Goal: Information Seeking & Learning: Learn about a topic

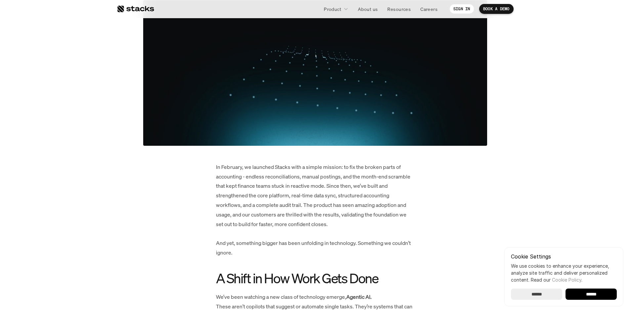
scroll to position [312, 0]
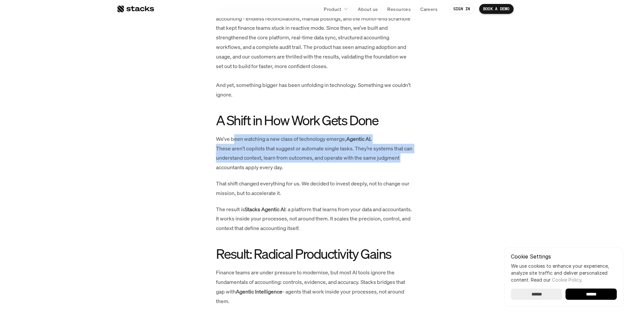
drag, startPoint x: 234, startPoint y: 140, endPoint x: 408, endPoint y: 160, distance: 175.0
click at [408, 160] on p "We’ve been watching a new class of technology emerge, Agentic AI. These aren’t …" at bounding box center [315, 153] width 198 height 38
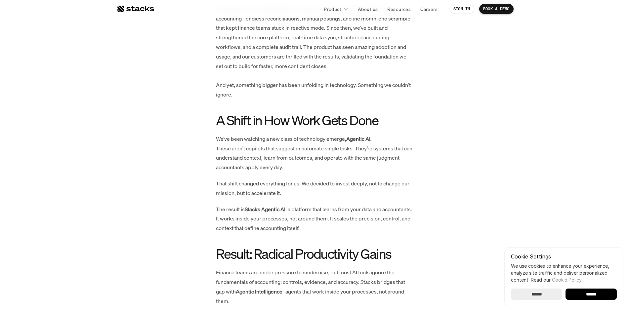
click at [412, 160] on p "We’ve been watching a new class of technology emerge, Agentic AI. These aren’t …" at bounding box center [315, 153] width 198 height 38
drag, startPoint x: 234, startPoint y: 150, endPoint x: 348, endPoint y: 149, distance: 114.4
click at [348, 149] on p "We’ve been watching a new class of technology emerge, Agentic AI. These aren’t …" at bounding box center [315, 153] width 198 height 38
drag, startPoint x: 386, startPoint y: 149, endPoint x: 397, endPoint y: 152, distance: 11.4
click at [390, 149] on p "We’ve been watching a new class of technology emerge, Agentic AI. These aren’t …" at bounding box center [315, 153] width 198 height 38
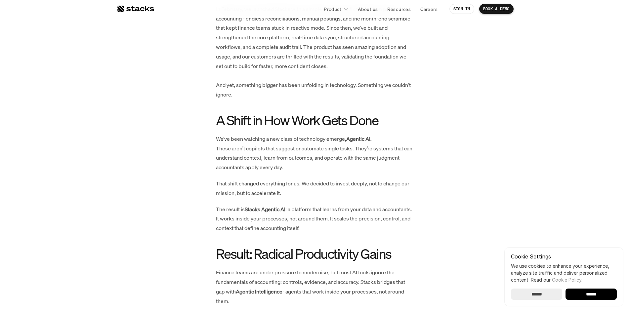
click at [409, 154] on p "We’ve been watching a new class of technology emerge, Agentic AI. These aren’t …" at bounding box center [315, 153] width 198 height 38
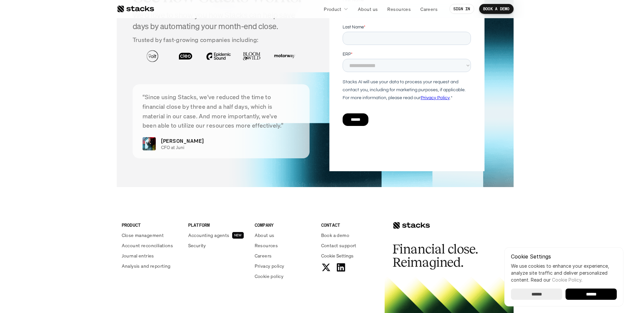
scroll to position [936, 0]
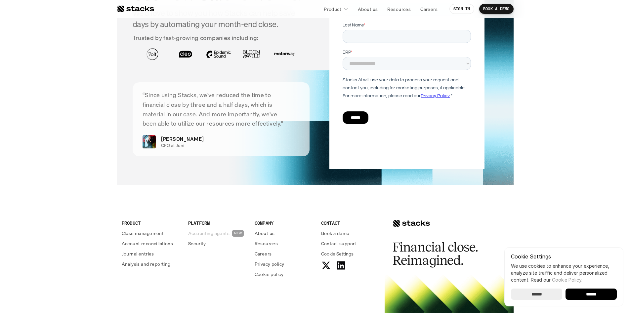
click at [222, 237] on p "Accounting agents" at bounding box center [208, 233] width 41 height 7
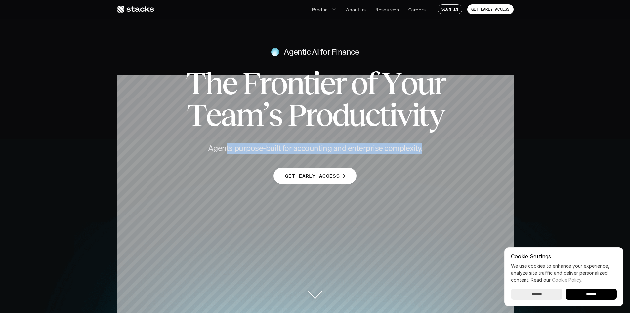
drag, startPoint x: 289, startPoint y: 152, endPoint x: 384, endPoint y: 155, distance: 95.6
click at [372, 155] on div "Agentic AI for Finance T h e F r o n t i e r o f Y o u r T e a m ’ s P r o d u …" at bounding box center [315, 112] width 630 height 144
click at [413, 151] on h4 "Agents purpose-built for accounting and enterprise complexity." at bounding box center [315, 148] width 238 height 11
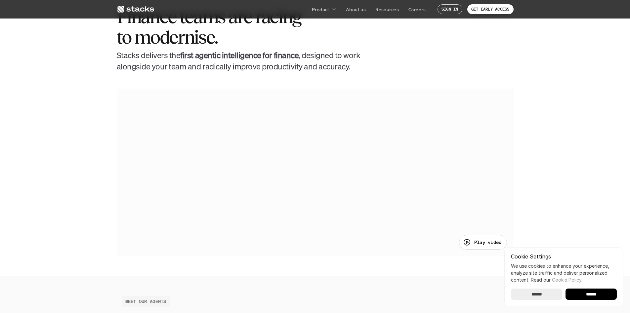
scroll to position [334, 0]
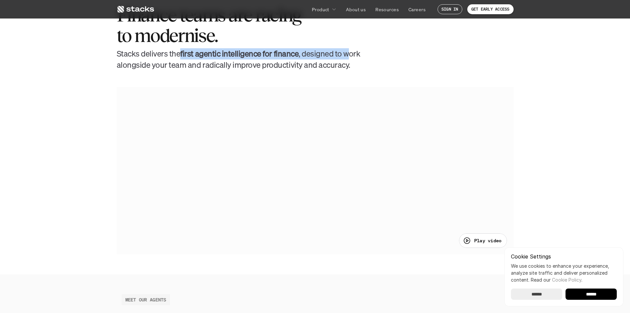
drag, startPoint x: 178, startPoint y: 57, endPoint x: 363, endPoint y: 58, distance: 185.1
click at [348, 53] on h4 "[PERSON_NAME] delivers the first agentic intelligence for finance , designed to…" at bounding box center [239, 59] width 245 height 22
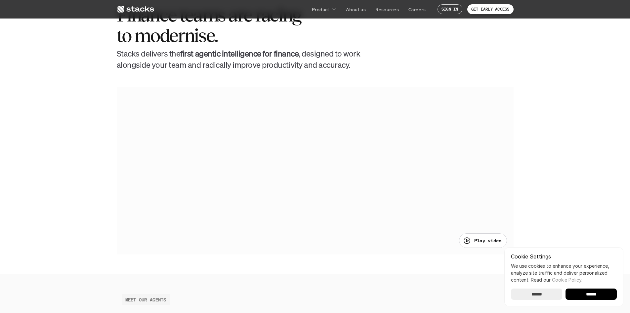
click at [372, 61] on div "Finance teams are racing to modernise. [PERSON_NAME] delivers the first agentic…" at bounding box center [315, 37] width 397 height 65
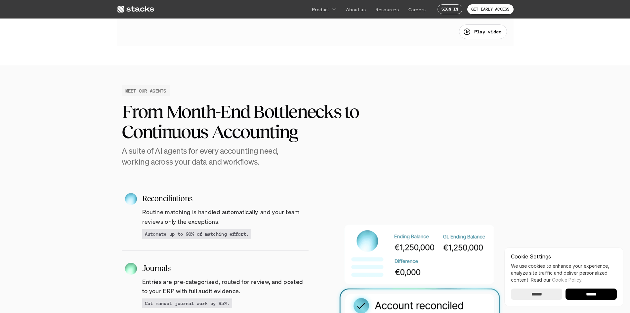
scroll to position [641, 0]
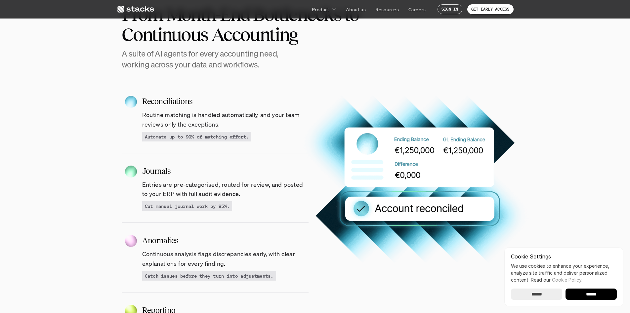
click at [220, 125] on p "Routine matching is handled automatically, and your team reviews only the excep…" at bounding box center [225, 119] width 166 height 19
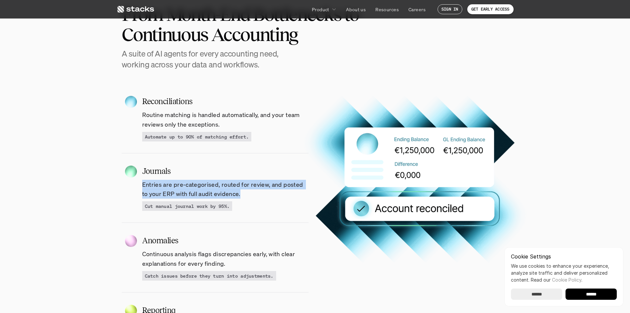
drag, startPoint x: 171, startPoint y: 186, endPoint x: 242, endPoint y: 194, distance: 71.5
click at [238, 193] on p "Entries are pre-categorised, routed for review, and posted to your ERP with ful…" at bounding box center [225, 189] width 166 height 19
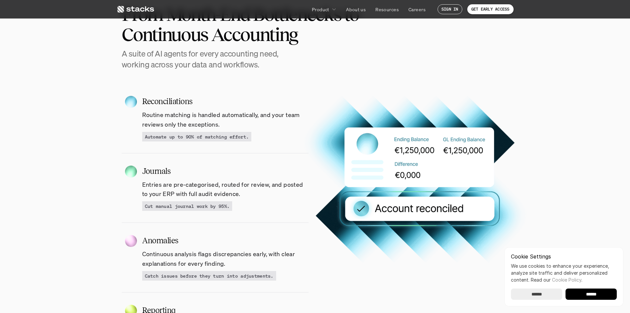
click at [242, 194] on p "Entries are pre-categorised, routed for review, and posted to your ERP with ful…" at bounding box center [225, 189] width 166 height 19
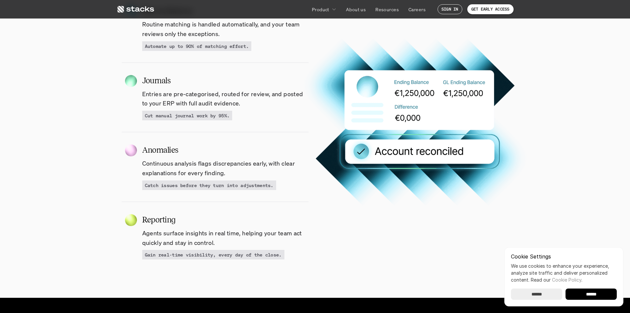
scroll to position [750, 0]
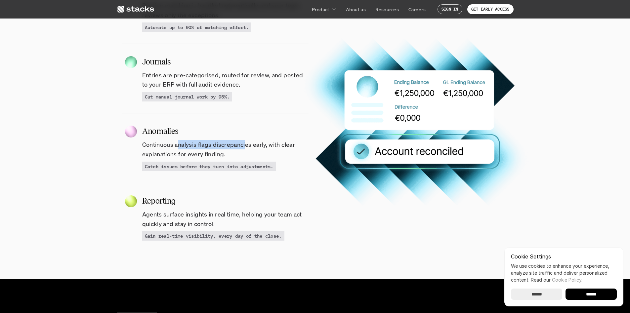
drag, startPoint x: 186, startPoint y: 146, endPoint x: 258, endPoint y: 148, distance: 71.4
click at [254, 148] on p "Continuous analysis flags discrepancies early, with clear explanations for ever…" at bounding box center [225, 149] width 166 height 19
click at [258, 148] on p "Continuous analysis flags discrepancies early, with clear explanations for ever…" at bounding box center [225, 149] width 166 height 19
click at [243, 145] on p "Continuous analysis flags discrepancies early, with clear explanations for ever…" at bounding box center [225, 149] width 166 height 19
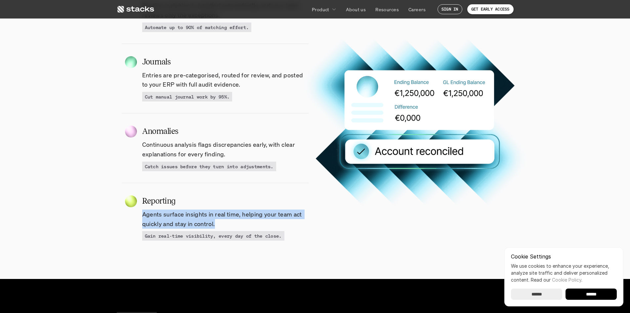
drag, startPoint x: 306, startPoint y: 240, endPoint x: 190, endPoint y: 198, distance: 123.8
click at [190, 198] on div "Reporting Agents surface insights in real time, helping your team act quickly a…" at bounding box center [225, 218] width 166 height 46
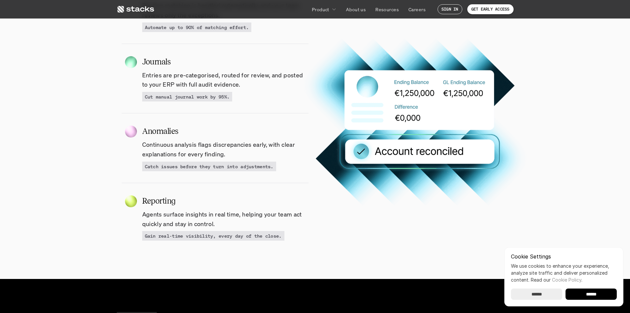
click at [243, 237] on p "Gain real-time visibility, every day of the close." at bounding box center [213, 235] width 137 height 7
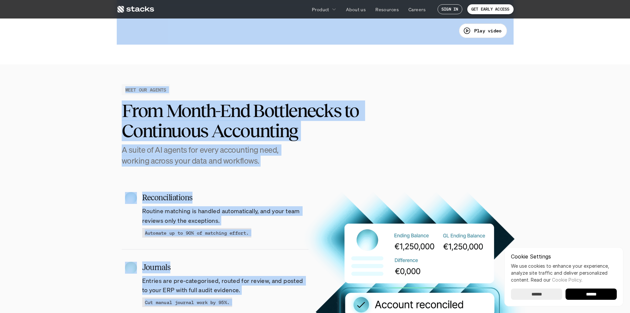
scroll to position [483, 0]
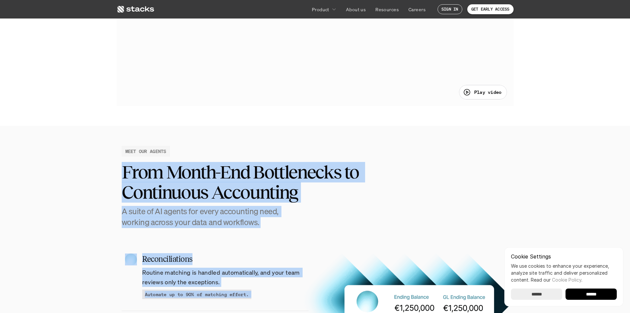
drag, startPoint x: 287, startPoint y: 236, endPoint x: 122, endPoint y: 169, distance: 177.6
copy section "From Month-End Bottlenecks to Continuous Accounting A suite of AI agents for ev…"
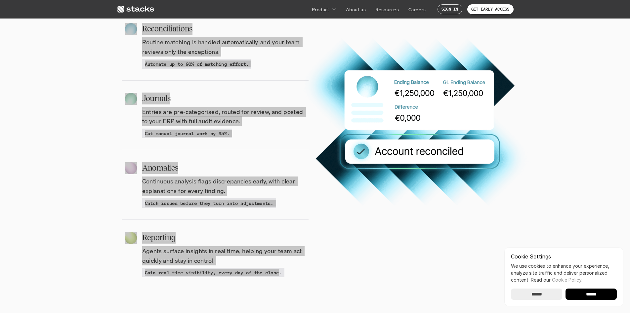
scroll to position [1059, 0]
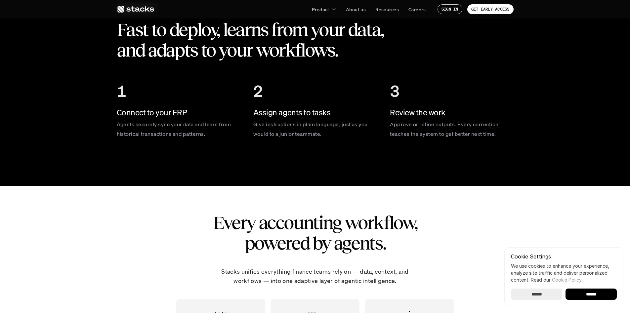
click at [178, 58] on h2 "Fast to deploy, learns from your data, and adapts to your workflows." at bounding box center [259, 40] width 284 height 41
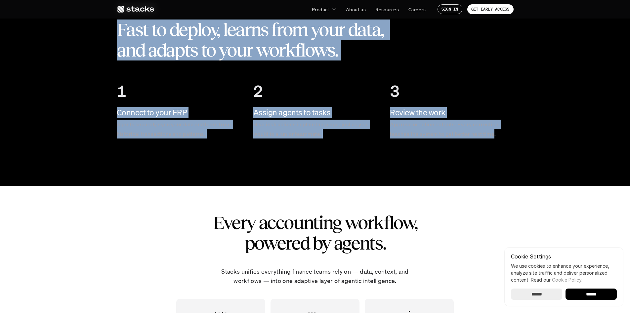
drag, startPoint x: 120, startPoint y: 28, endPoint x: 495, endPoint y: 137, distance: 390.6
click at [495, 137] on section "HOW IT WORKS Fast to deploy, learns from your data, and adapts to your workflow…" at bounding box center [315, 78] width 630 height 216
copy section "Fast to deploy, learns from your data, and adapts to your workflows. 1 Connect …"
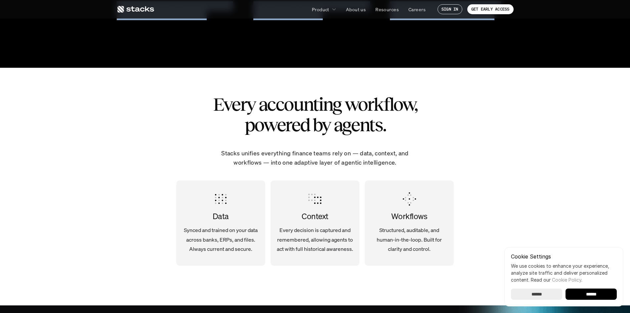
scroll to position [1183, 0]
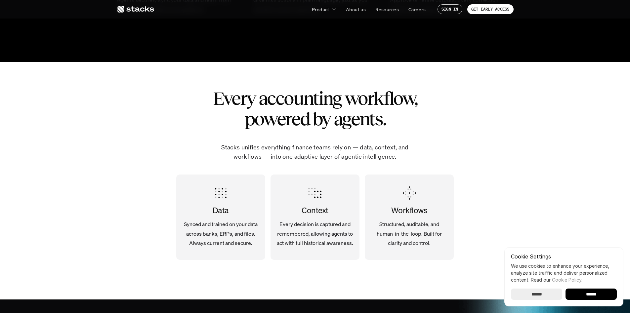
click at [430, 244] on p "Structured, auditable, and human-in-the-loop. Built for clarity and control." at bounding box center [409, 233] width 78 height 28
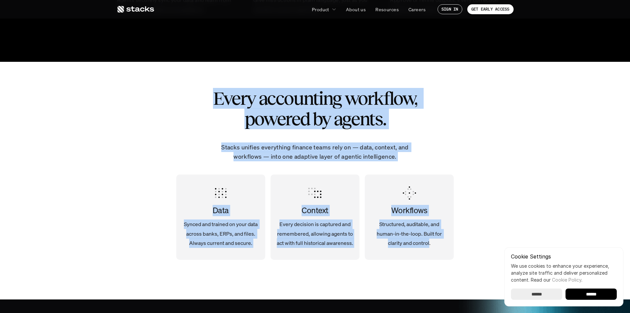
drag, startPoint x: 430, startPoint y: 243, endPoint x: 210, endPoint y: 97, distance: 263.6
click at [210, 97] on div "Every accounting workflow, powered by agents. Stacks unifies everything finance…" at bounding box center [315, 181] width 397 height 238
copy div "Every accounting workflow, powered by agents. Stacks unifies everything finance…"
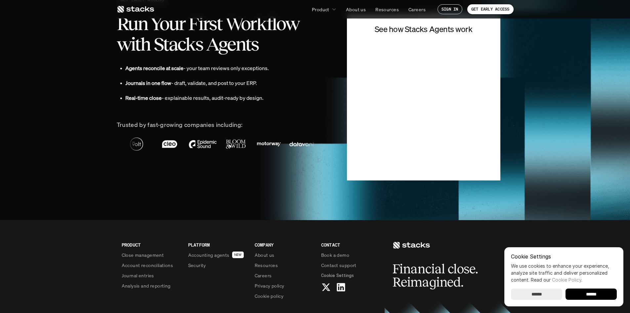
scroll to position [1641, 0]
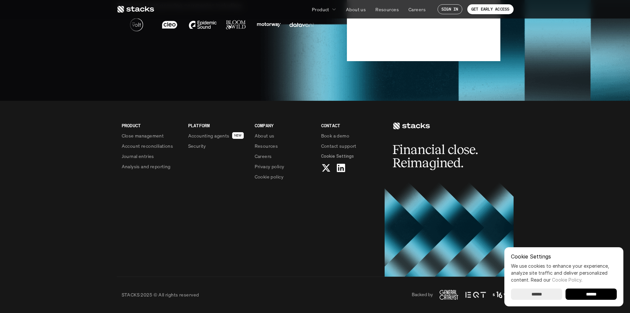
click at [387, 13] on link "Resources" at bounding box center [386, 9] width 31 height 12
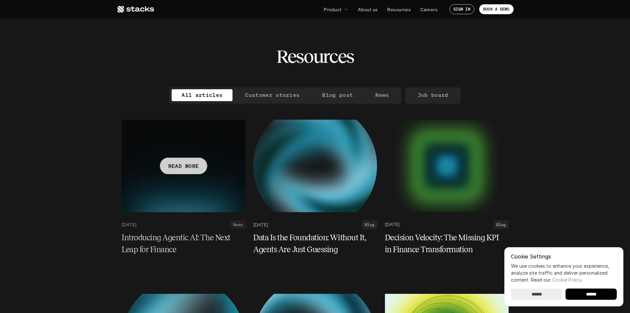
click at [161, 241] on h5 "Introducing Agentic AI: The Next Leap for Finance" at bounding box center [180, 244] width 116 height 24
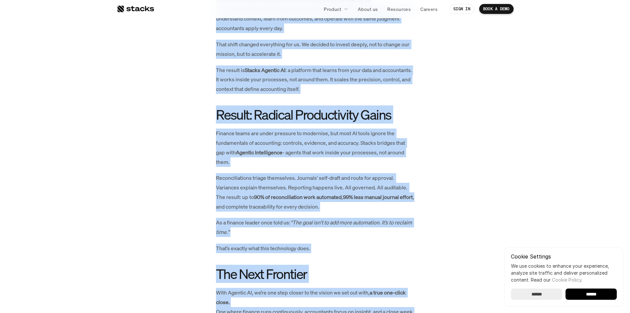
scroll to position [646, 0]
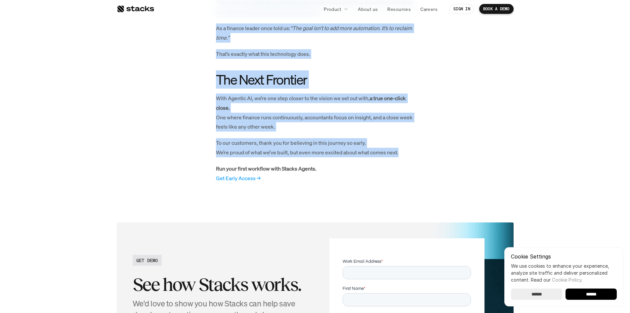
drag, startPoint x: 217, startPoint y: 66, endPoint x: 428, endPoint y: 168, distance: 234.5
copy div "Lo Ipsumdol, si ametcons Adipis elit s doeius tempori: ut lab etd magnaa enima …"
click at [430, 11] on p "Careers" at bounding box center [428, 9] width 17 height 7
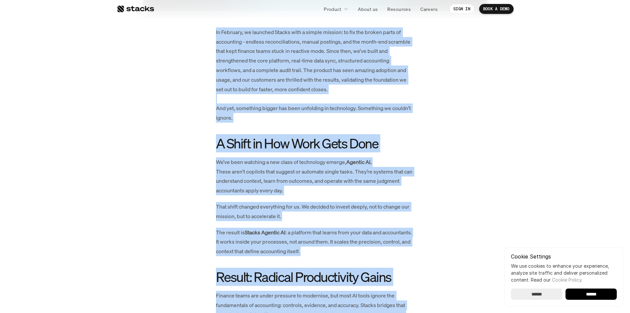
scroll to position [290, 0]
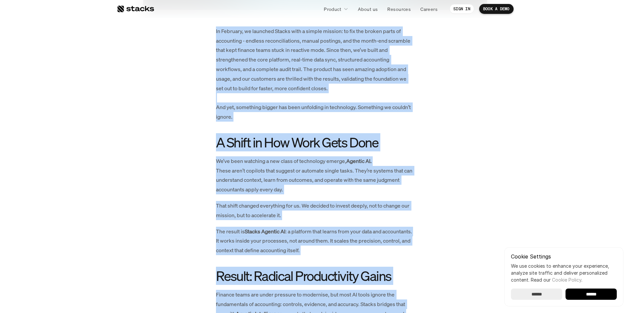
click at [235, 215] on p "That shift changed everything for us. We decided to invest deeply, not to chang…" at bounding box center [315, 210] width 198 height 19
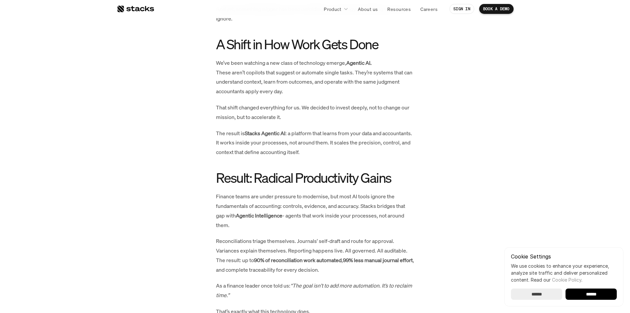
scroll to position [396, 0]
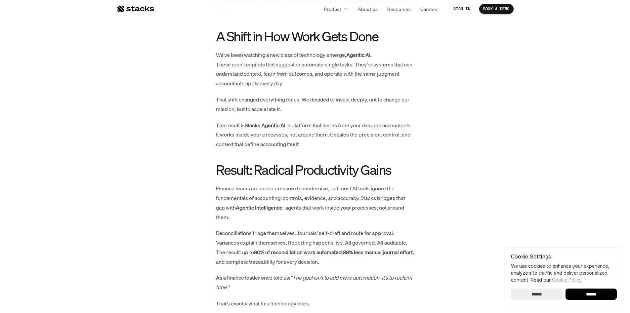
drag, startPoint x: 236, startPoint y: 216, endPoint x: 351, endPoint y: 227, distance: 115.9
click at [351, 222] on p "Finance teams are under pressure to modernise, but most AI tools ignore the fun…" at bounding box center [315, 203] width 198 height 38
click at [406, 218] on p "Finance teams are under pressure to modernise, but most AI tools ignore the fun…" at bounding box center [315, 203] width 198 height 38
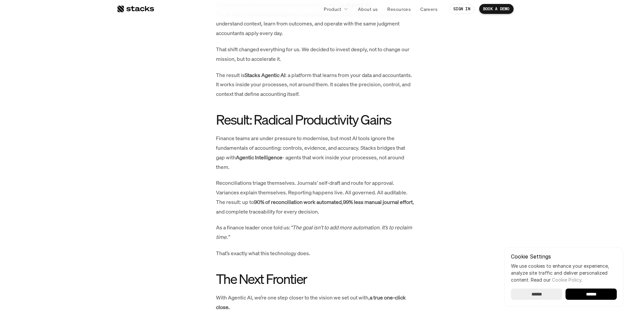
scroll to position [451, 0]
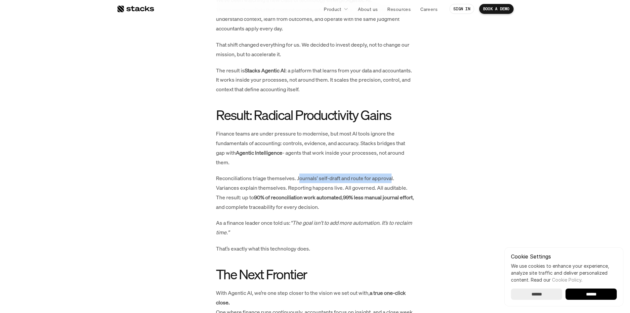
drag, startPoint x: 299, startPoint y: 190, endPoint x: 391, endPoint y: 191, distance: 92.2
click at [391, 191] on p "Reconciliations triage themselves. Journals' self-draft and route for approval.…" at bounding box center [315, 193] width 198 height 38
click at [399, 192] on p "Reconciliations triage themselves. Journals' self-draft and route for approval.…" at bounding box center [315, 193] width 198 height 38
drag, startPoint x: 301, startPoint y: 198, endPoint x: 406, endPoint y: 198, distance: 104.1
click at [405, 198] on p "Reconciliations triage themselves. Journals' self-draft and route for approval.…" at bounding box center [315, 193] width 198 height 38
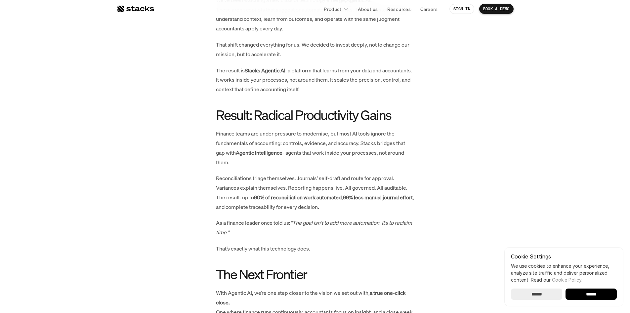
click at [406, 198] on p "Reconciliations triage themselves. Journals' self-draft and route for approval.…" at bounding box center [315, 193] width 198 height 38
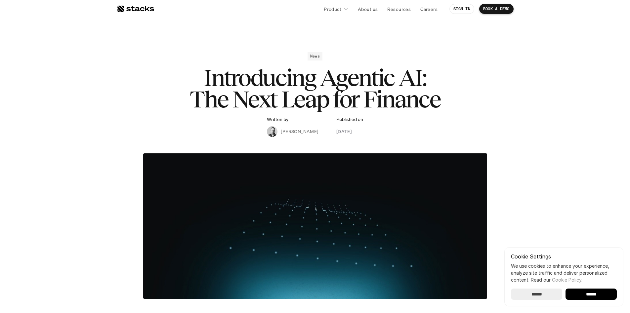
scroll to position [0, 0]
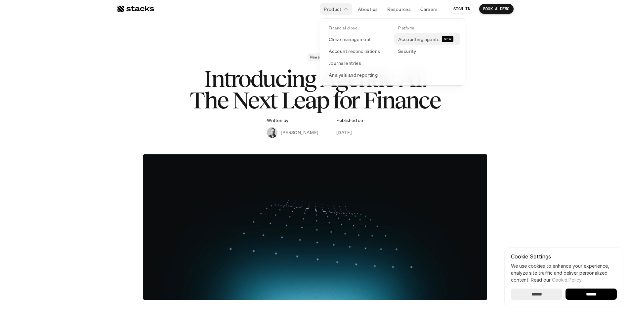
click at [432, 42] on p "Accounting agents" at bounding box center [418, 39] width 41 height 7
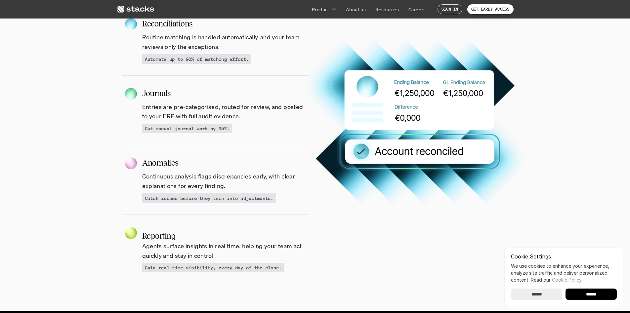
scroll to position [728, 0]
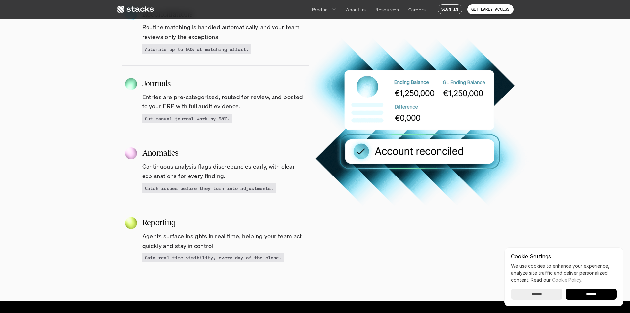
click at [383, 12] on p "Resources" at bounding box center [386, 9] width 23 height 7
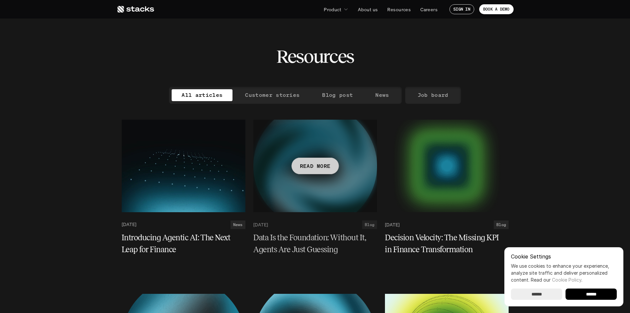
click at [344, 239] on h5 "Data Is the Foundation: Without It, Agents Are Just Guessing" at bounding box center [311, 244] width 116 height 24
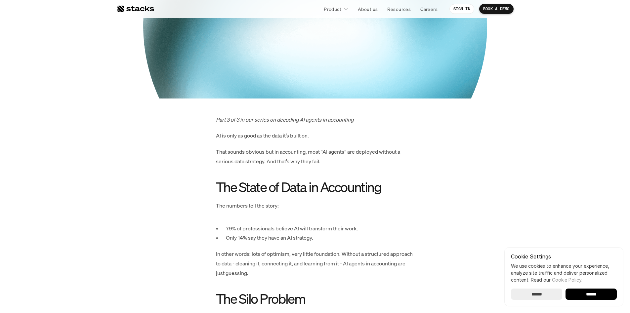
scroll to position [9, 0]
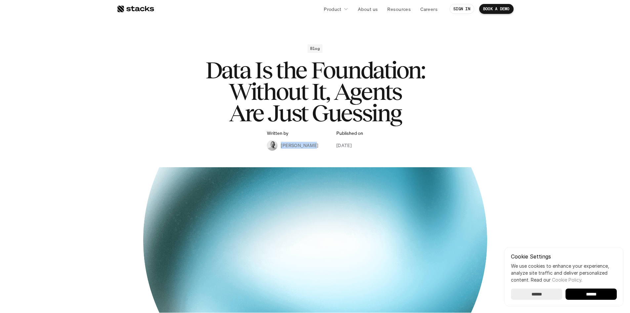
drag, startPoint x: 307, startPoint y: 146, endPoint x: 275, endPoint y: 147, distance: 32.1
click at [275, 147] on div "Written by [PERSON_NAME] Published on [DATE]" at bounding box center [315, 141] width 96 height 20
